Goal: Task Accomplishment & Management: Complete application form

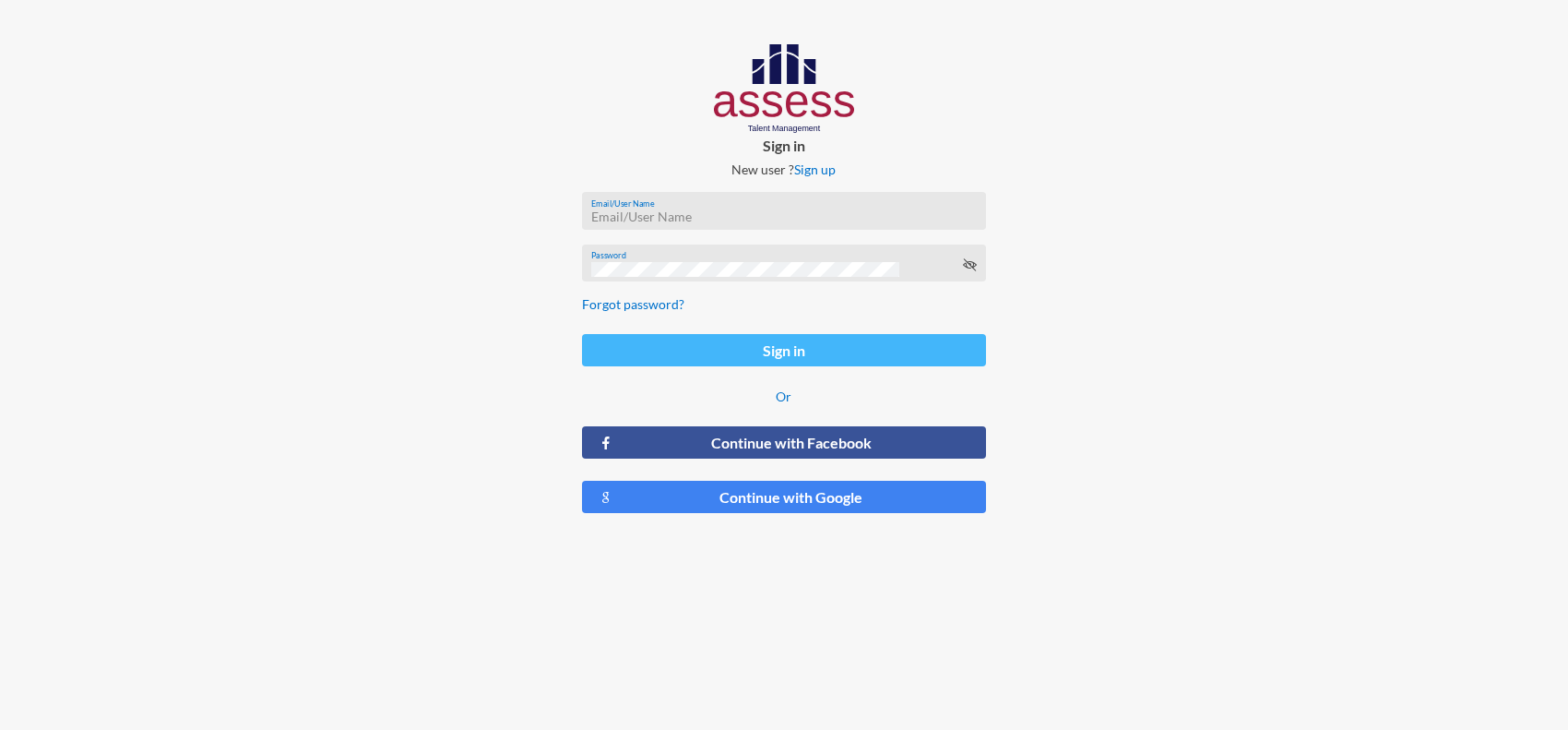
type input "heidi.kamel@eden-fm.com"
click at [740, 363] on button "Sign in" at bounding box center [784, 350] width 405 height 33
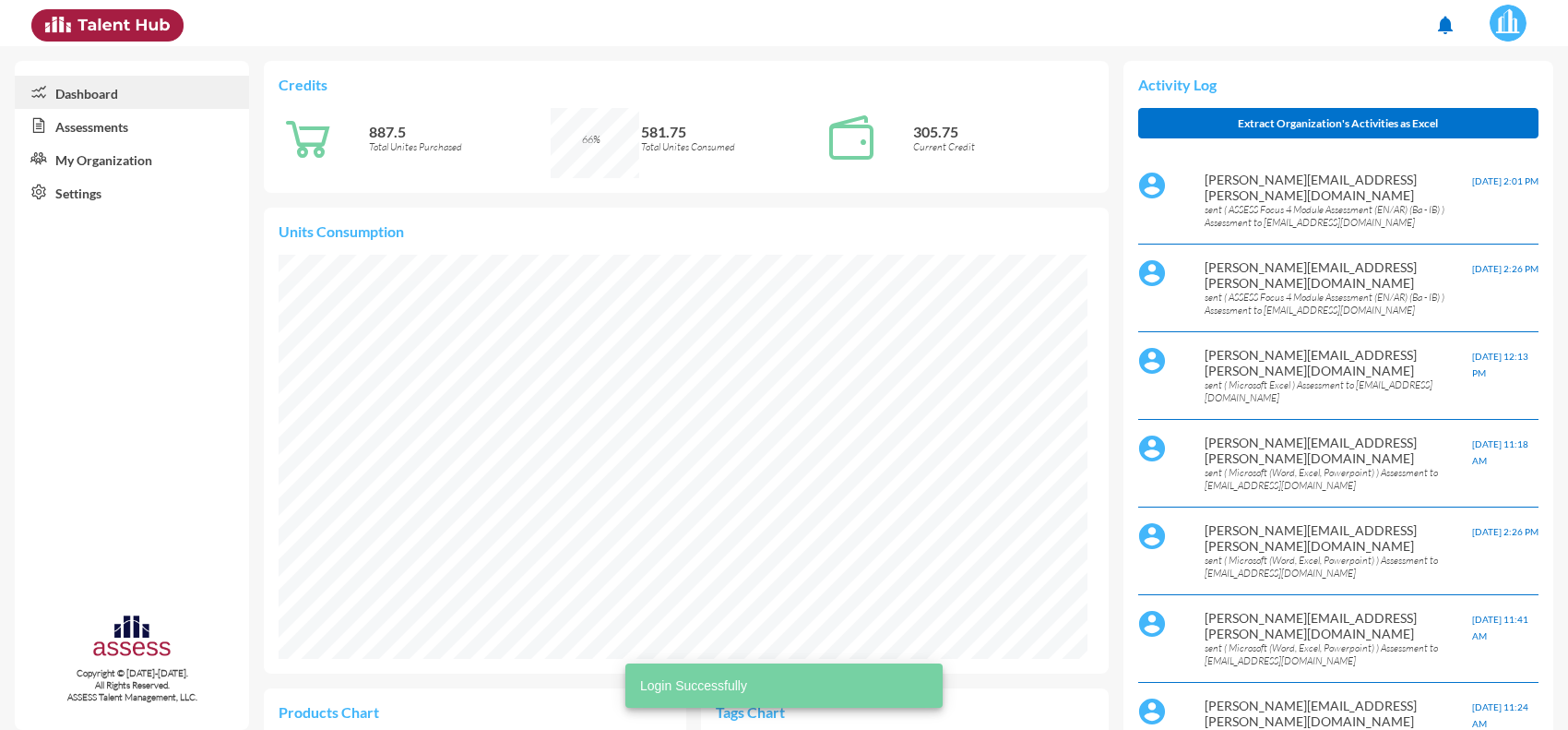
click at [85, 122] on link "Assessments" at bounding box center [131, 126] width 234 height 34
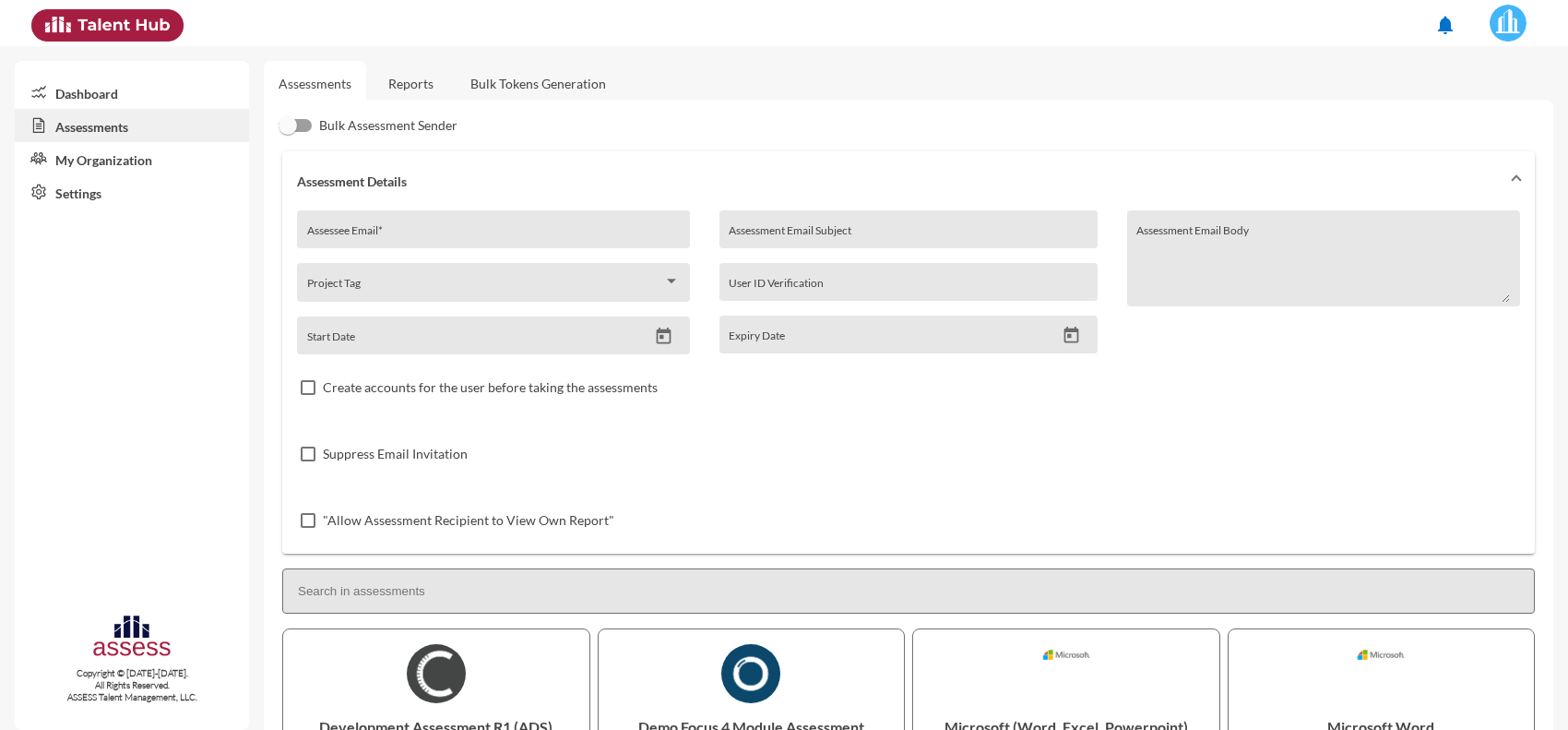
click at [434, 229] on input "Assessee Email *" at bounding box center [494, 236] width 374 height 14
paste input ": elshhat1984@gmail.com"
click at [309, 237] on input ": elshhat1984@gmail.com" at bounding box center [494, 236] width 374 height 14
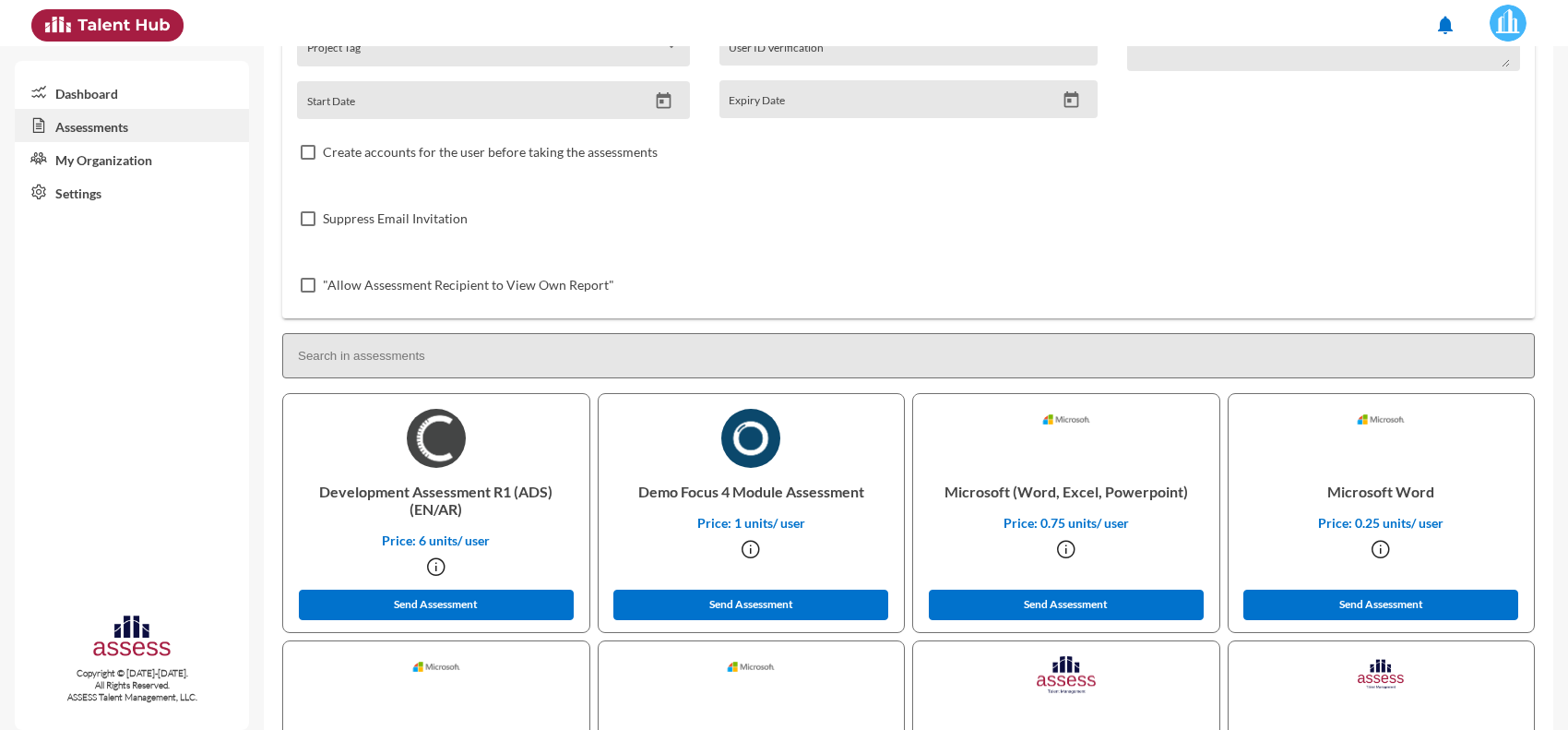
scroll to position [461, 0]
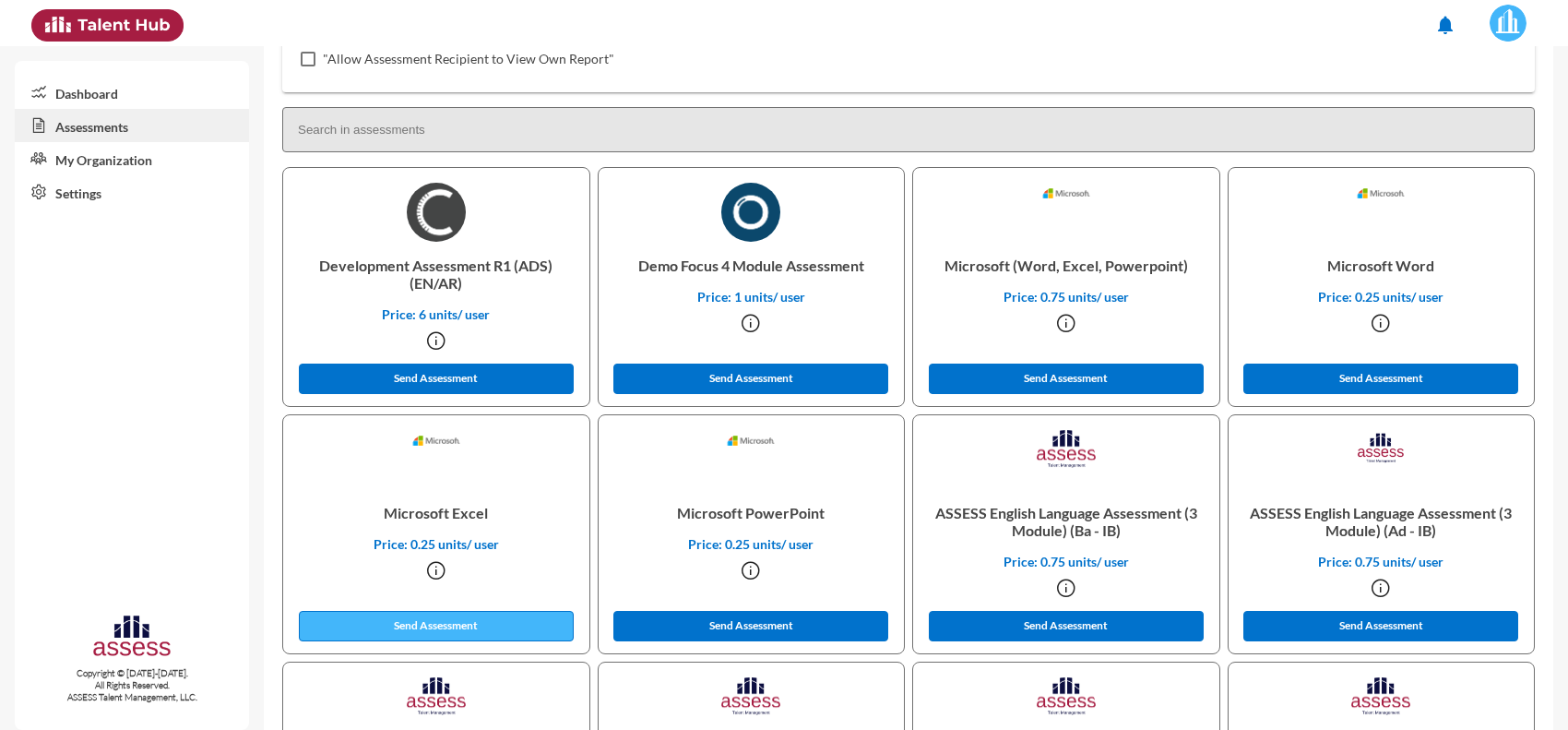
type input "elshhat1984@gmail.com"
click at [449, 615] on button "Send Assessment" at bounding box center [436, 626] width 275 height 31
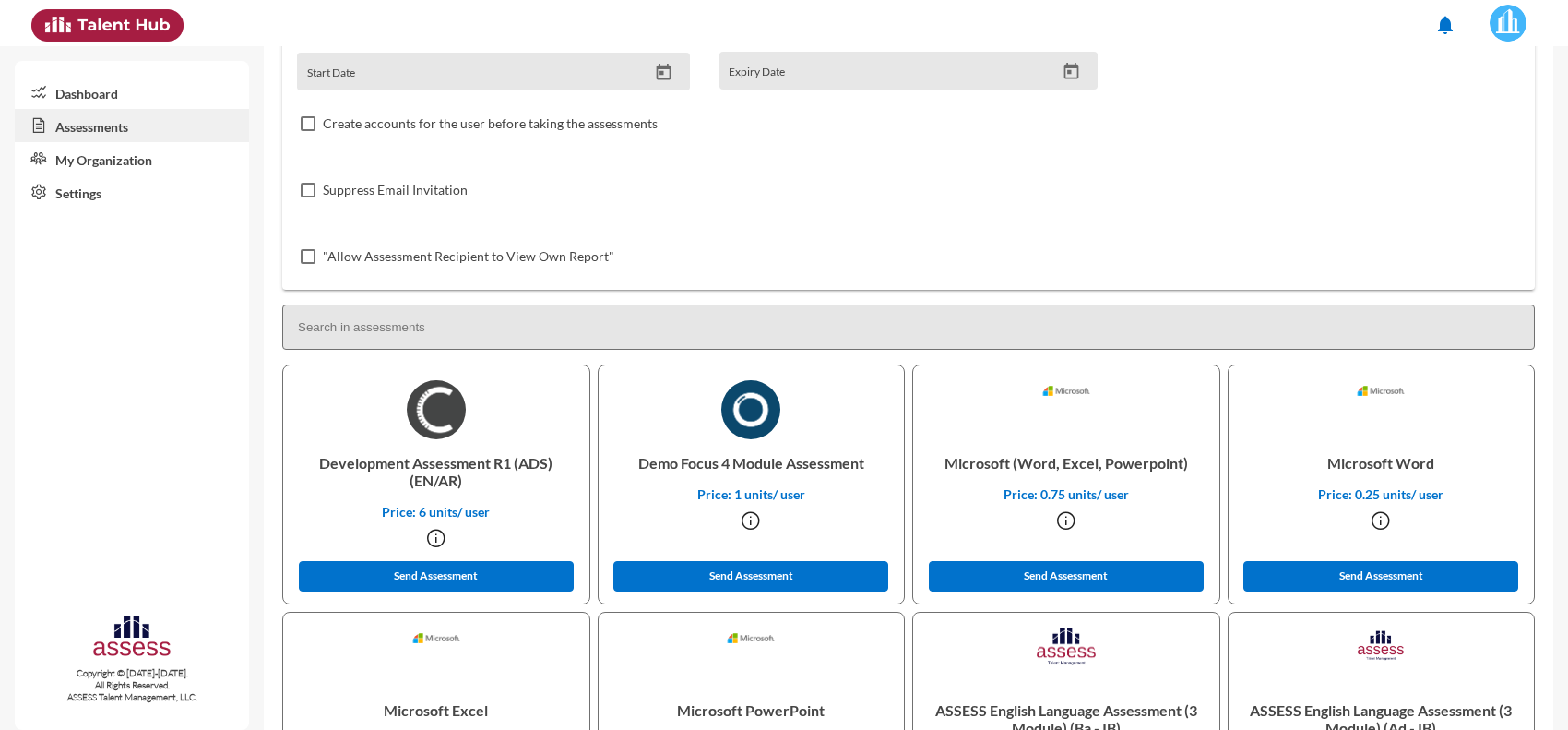
scroll to position [0, 0]
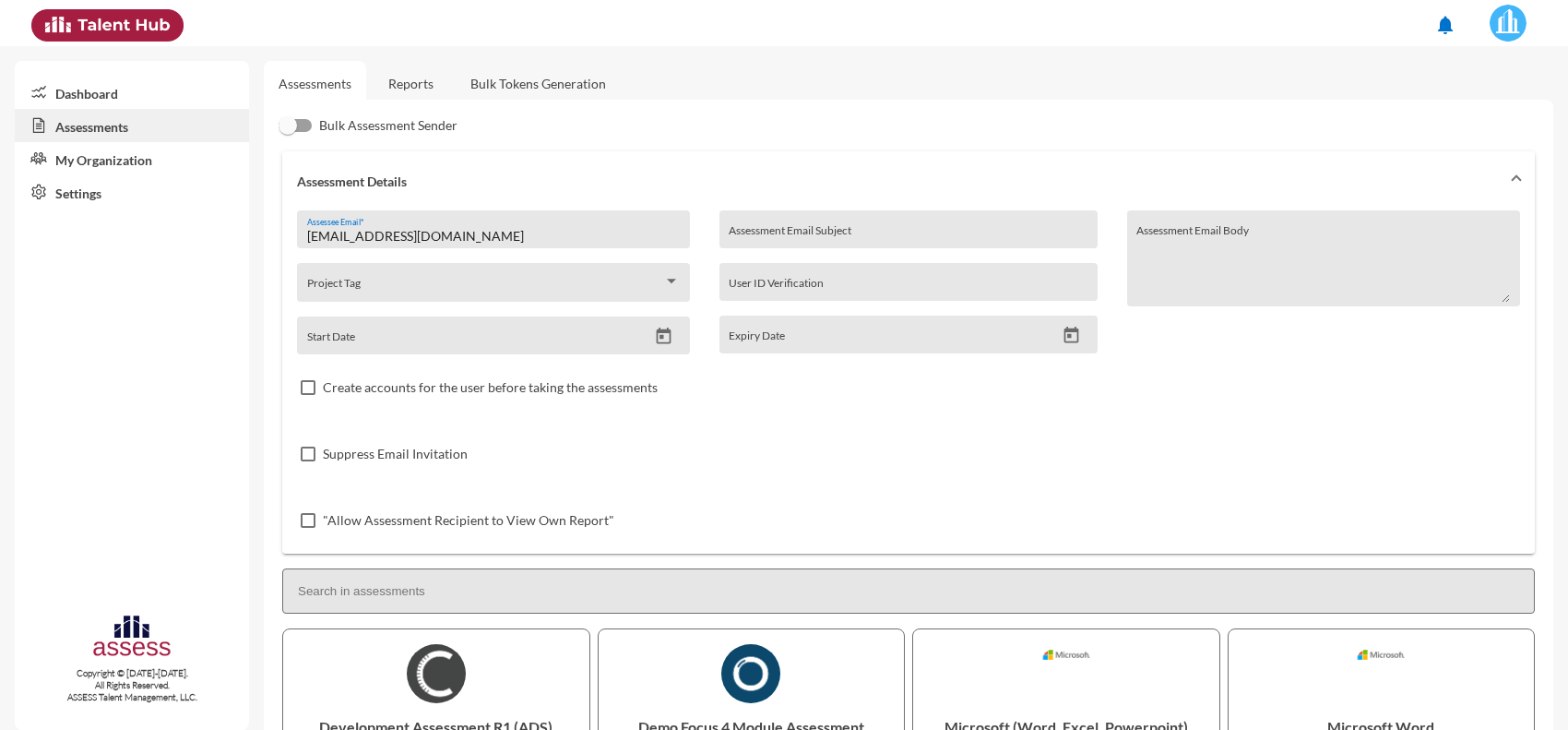
click at [416, 89] on link "Reports" at bounding box center [411, 82] width 75 height 45
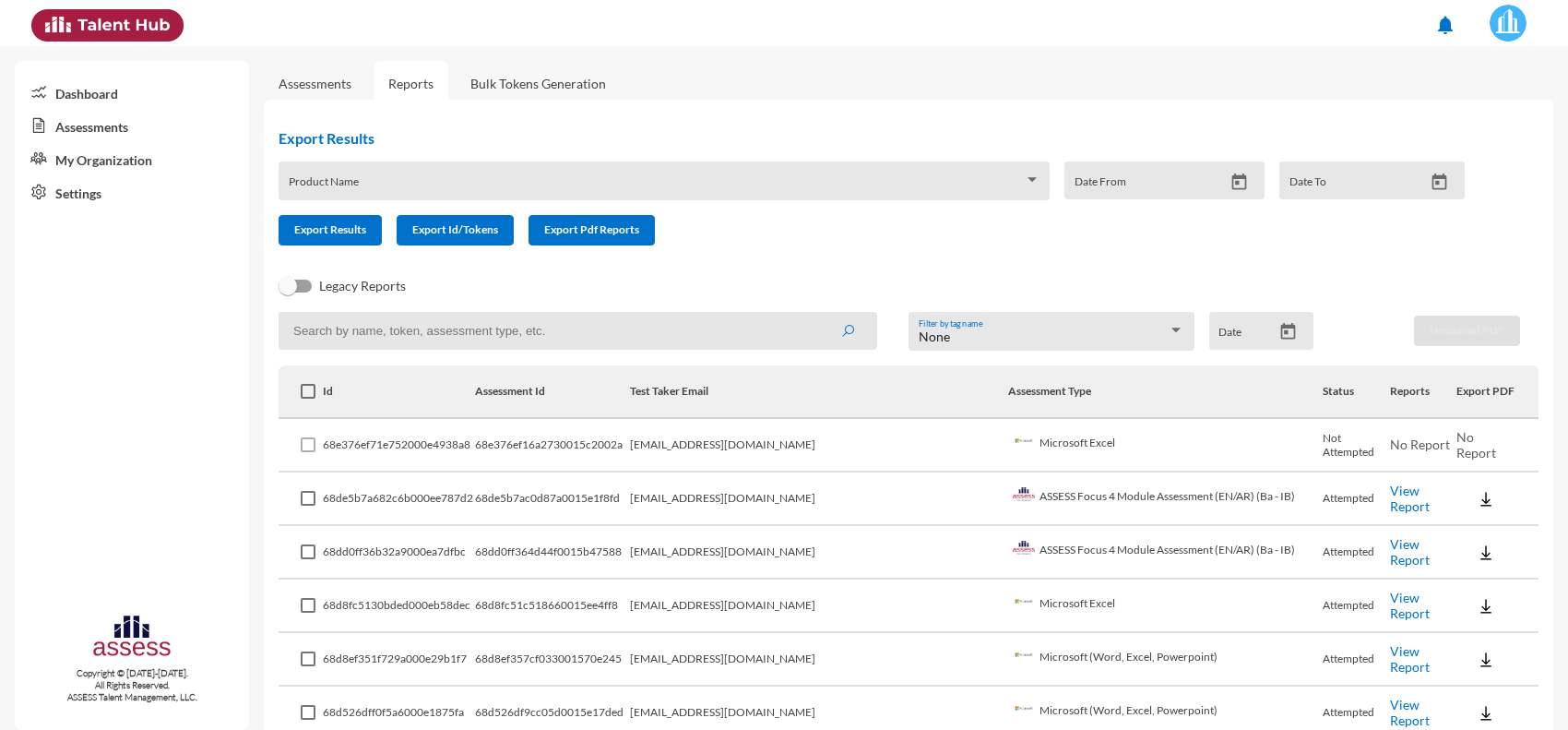
click at [1391, 498] on link "View Report" at bounding box center [1410, 498] width 39 height 32
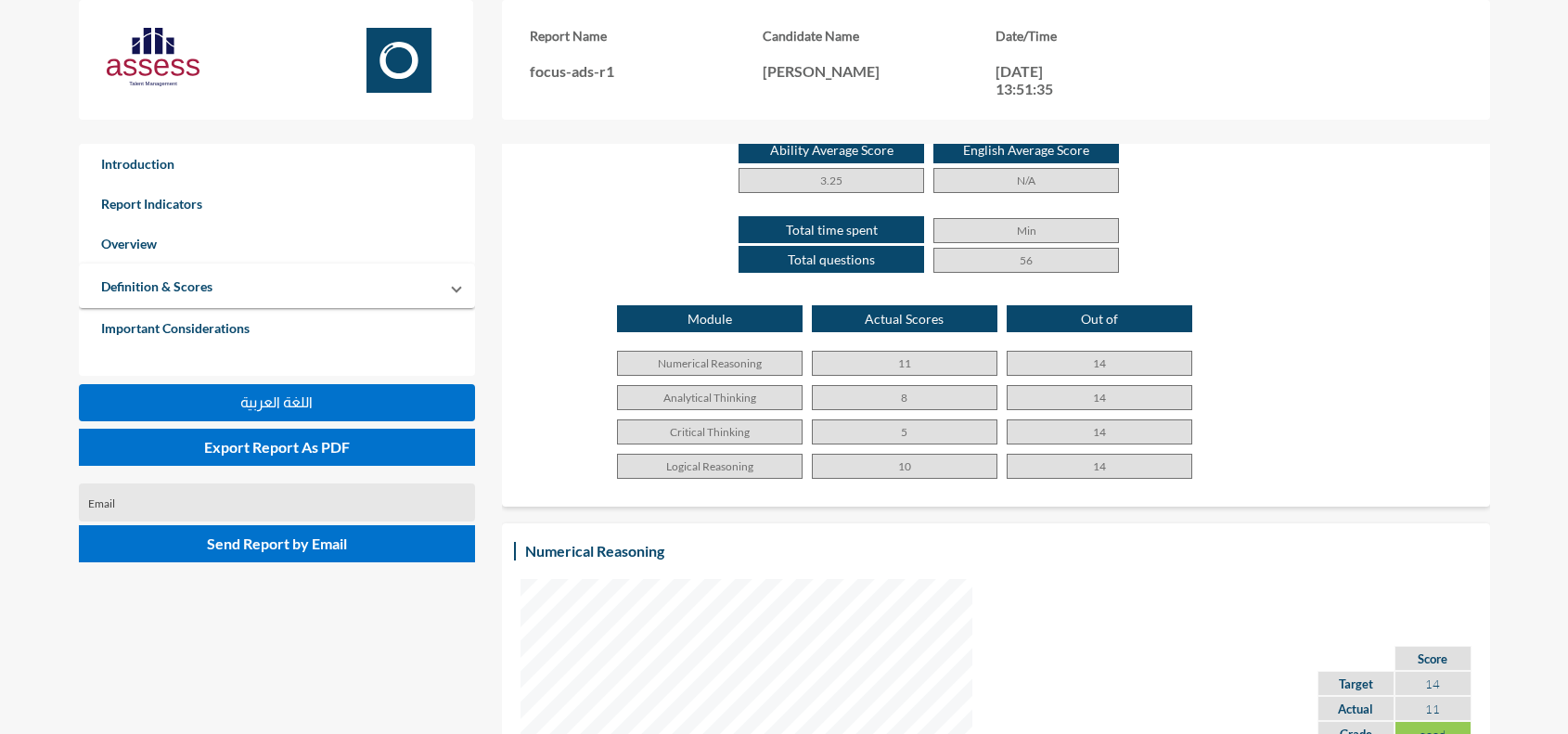
scroll to position [1159, 0]
